Goal: Task Accomplishment & Management: Manage account settings

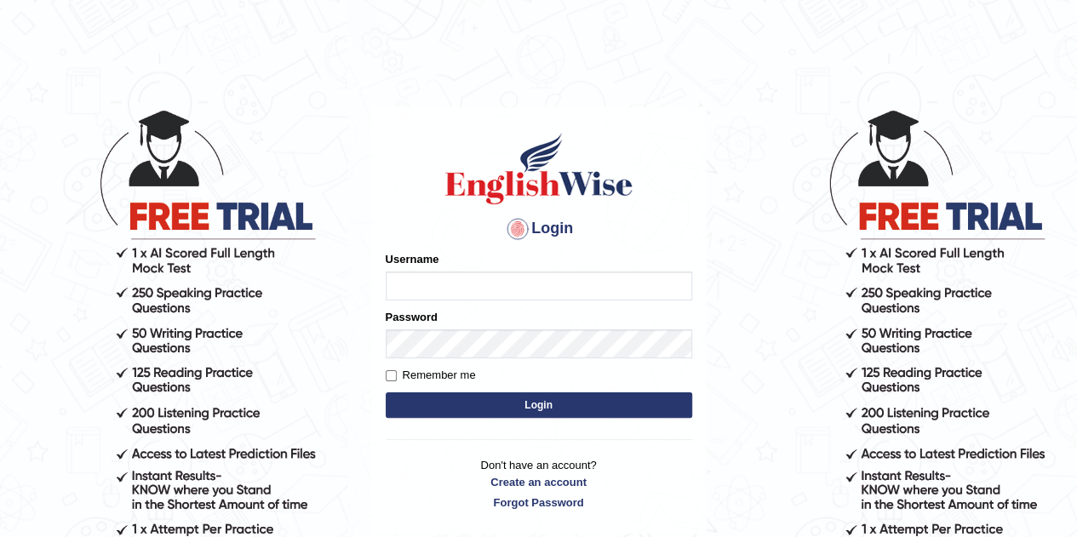
drag, startPoint x: 0, startPoint y: 0, endPoint x: 395, endPoint y: 298, distance: 494.7
click at [395, 298] on input "Username" at bounding box center [539, 286] width 306 height 29
type input "Sangitas"
click at [514, 397] on button "Login" at bounding box center [539, 405] width 306 height 26
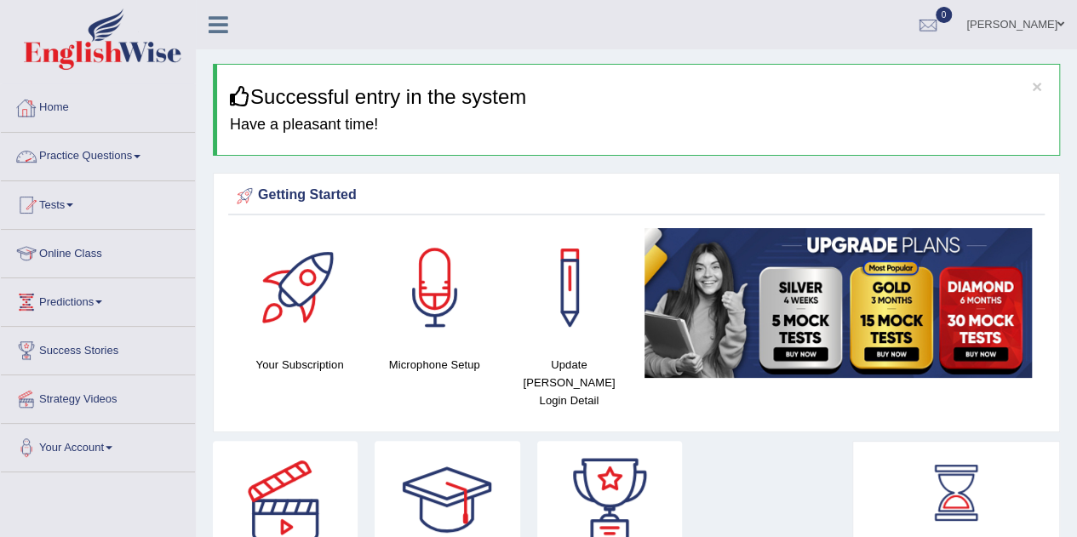
click at [56, 111] on link "Home" at bounding box center [98, 105] width 194 height 43
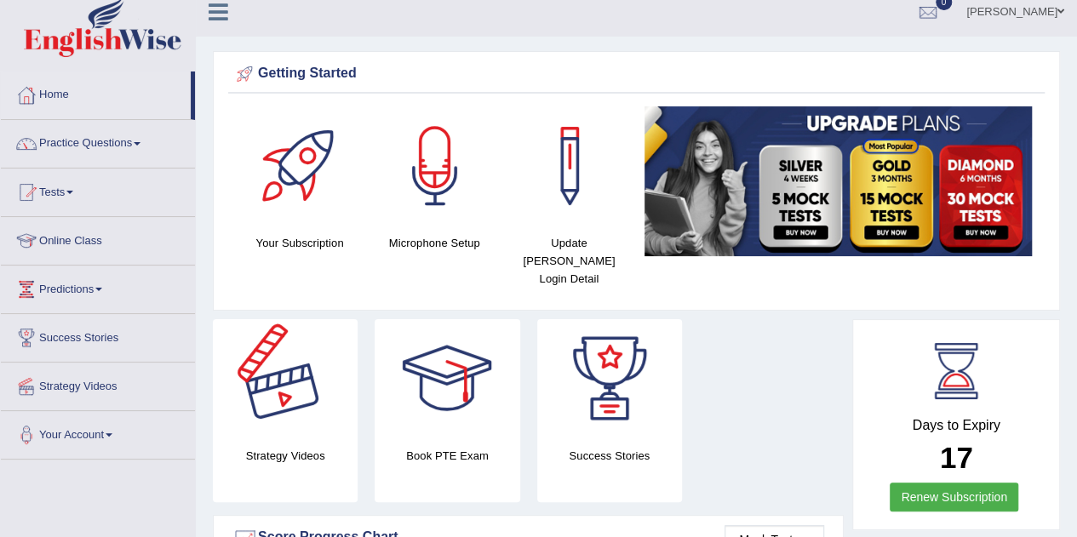
scroll to position [12, 0]
